Goal: Transaction & Acquisition: Purchase product/service

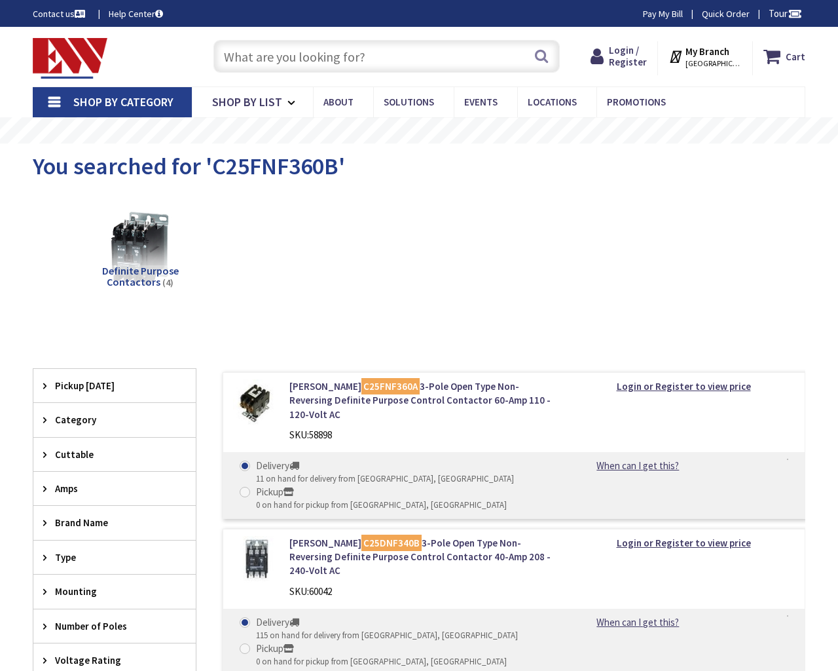
type input "[PERSON_NAME][GEOGRAPHIC_DATA][PERSON_NAME], [GEOGRAPHIC_DATA]"
